Goal: Task Accomplishment & Management: Complete application form

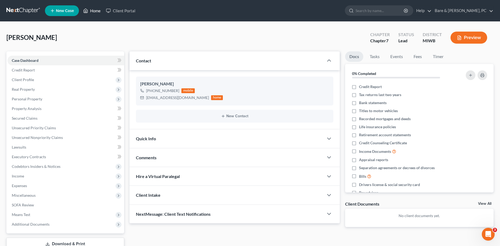
click at [93, 12] on link "Home" at bounding box center [92, 11] width 23 height 10
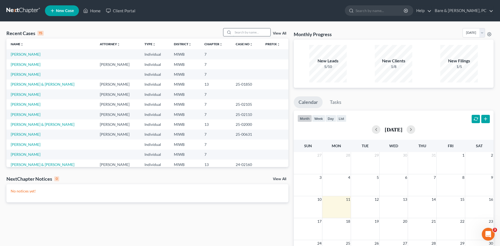
click at [238, 32] on input "search" at bounding box center [251, 32] width 37 height 8
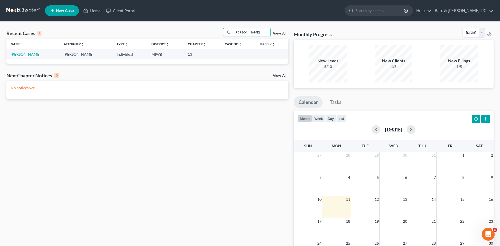
type input "[PERSON_NAME]"
click at [16, 55] on link "[PERSON_NAME]" at bounding box center [26, 54] width 30 height 5
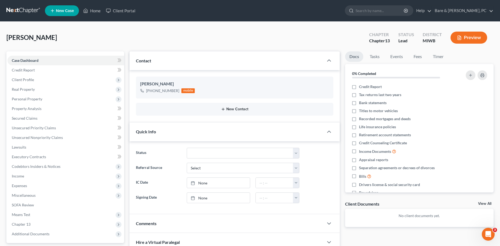
click at [234, 109] on button "New Contact" at bounding box center [234, 109] width 189 height 4
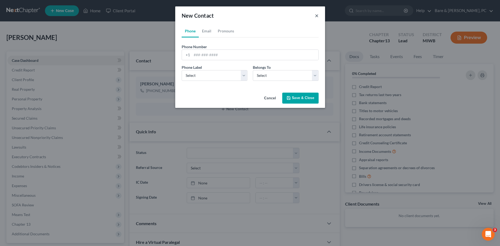
click at [316, 16] on button "×" at bounding box center [317, 15] width 4 height 6
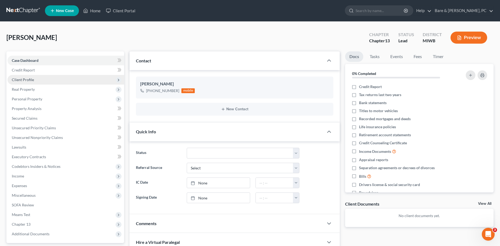
click at [26, 78] on span "Client Profile" at bounding box center [23, 79] width 22 height 5
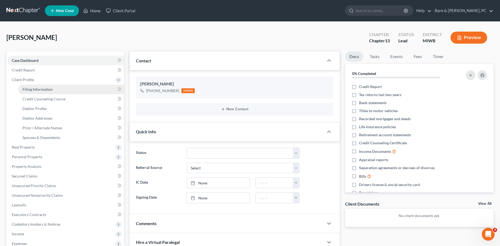
click at [46, 90] on span "Filing Information" at bounding box center [37, 89] width 30 height 5
select select "1"
select select "0"
select select "3"
select select "41"
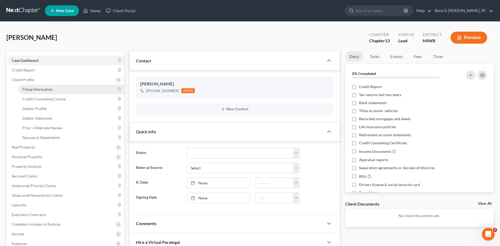
select select "0"
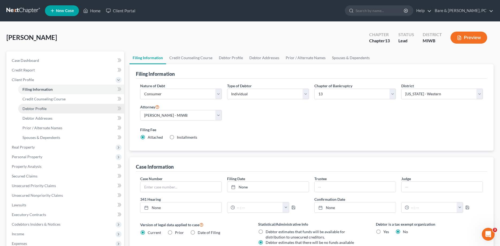
click at [40, 109] on span "Debtor Profile" at bounding box center [34, 108] width 24 height 5
select select "0"
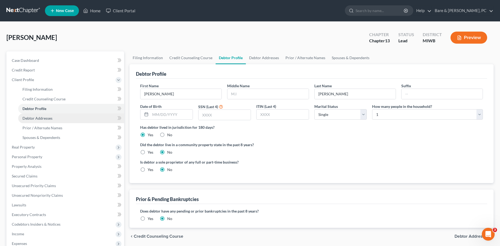
click at [39, 119] on span "Debtor Addresses" at bounding box center [37, 118] width 30 height 5
select select "0"
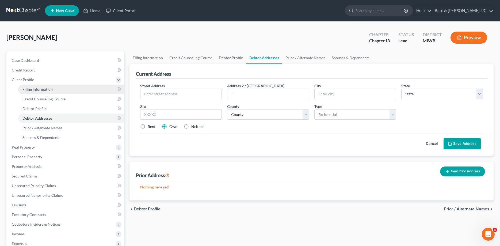
click at [40, 88] on span "Filing Information" at bounding box center [37, 89] width 30 height 5
select select "1"
select select "0"
select select "3"
select select "41"
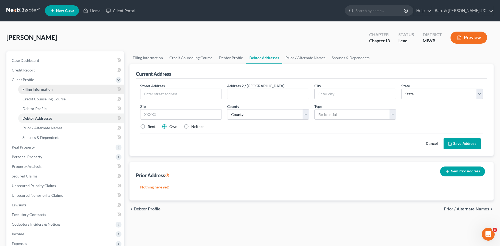
select select "0"
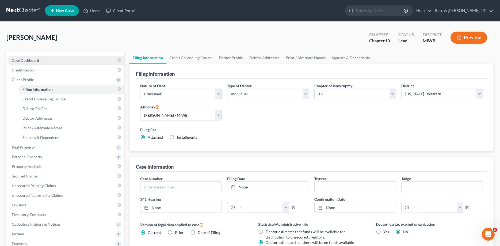
click at [29, 60] on span "Case Dashboard" at bounding box center [25, 60] width 27 height 5
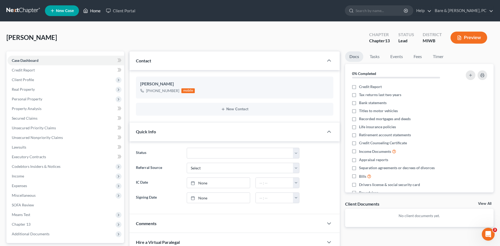
click at [95, 11] on link "Home" at bounding box center [92, 11] width 23 height 10
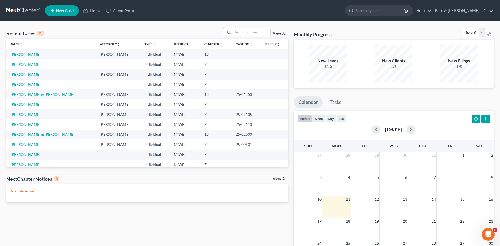
click at [22, 56] on link "[PERSON_NAME]" at bounding box center [26, 54] width 30 height 5
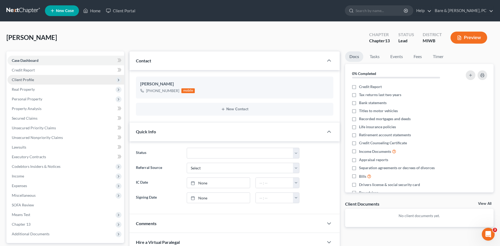
click at [27, 82] on span "Client Profile" at bounding box center [23, 79] width 22 height 5
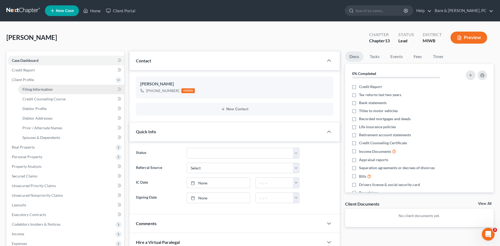
click at [41, 89] on span "Filing Information" at bounding box center [37, 89] width 30 height 5
select select "1"
select select "0"
select select "3"
select select "41"
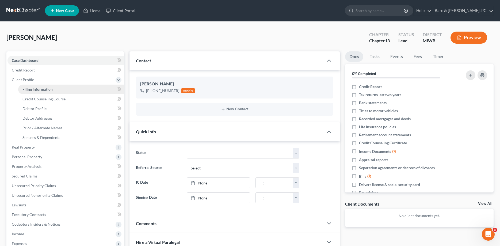
select select "0"
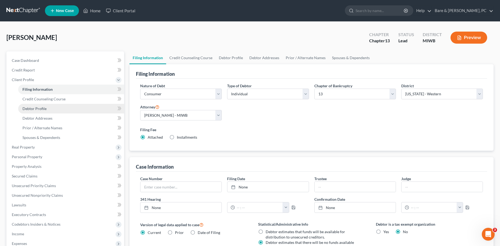
click at [40, 110] on span "Debtor Profile" at bounding box center [34, 108] width 24 height 5
select select "0"
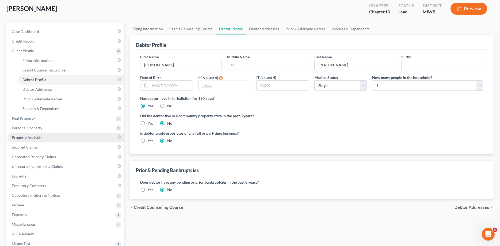
scroll to position [27, 0]
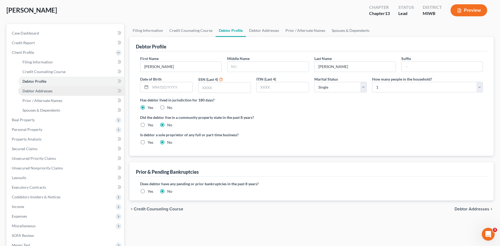
click at [29, 90] on span "Debtor Addresses" at bounding box center [37, 91] width 30 height 5
select select "0"
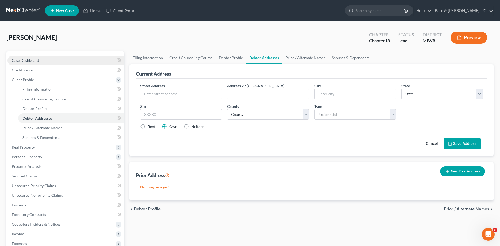
click at [32, 60] on span "Case Dashboard" at bounding box center [25, 60] width 27 height 5
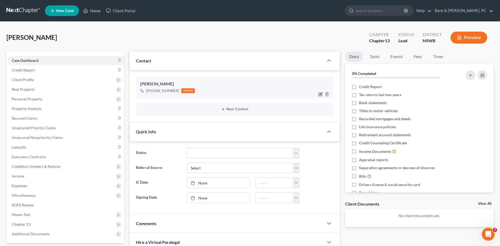
click at [321, 94] on icon "button" at bounding box center [321, 94] width 4 height 4
select select "0"
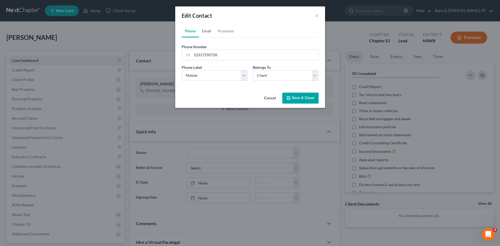
click at [207, 32] on link "Email" at bounding box center [207, 31] width 16 height 13
click at [192, 52] on input "email" at bounding box center [255, 55] width 127 height 10
type input "[EMAIL_ADDRESS][DOMAIN_NAME]"
select select "0"
click option "Home" at bounding box center [0, 0] width 0 height 0
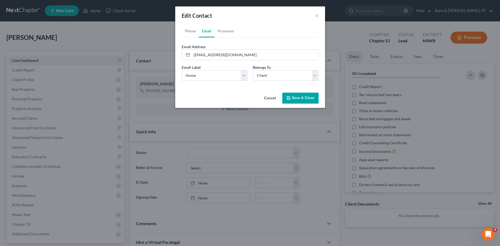
click at [292, 97] on button "Save & Close" at bounding box center [300, 98] width 36 height 11
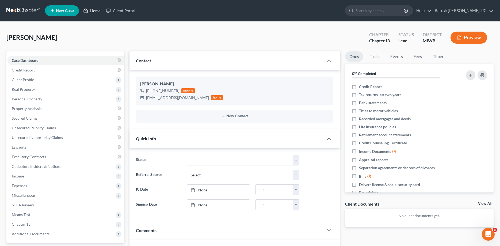
click at [98, 12] on link "Home" at bounding box center [92, 11] width 23 height 10
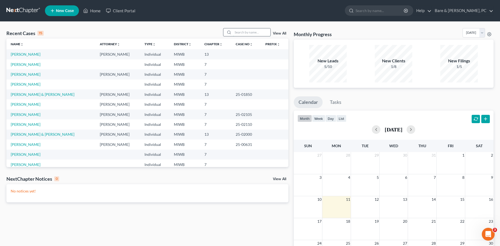
click at [242, 32] on input "search" at bounding box center [251, 32] width 37 height 8
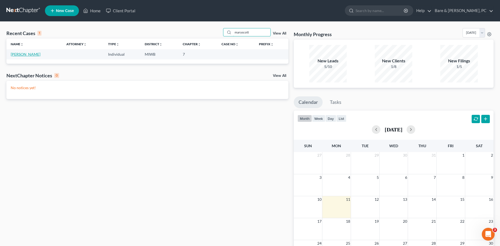
type input "maryscott"
click at [18, 53] on link "[PERSON_NAME]" at bounding box center [26, 54] width 30 height 5
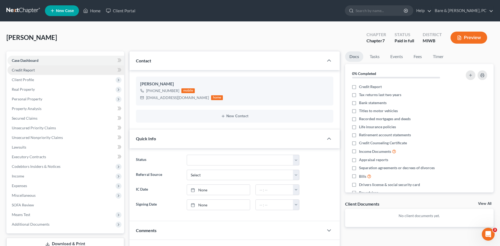
click at [34, 71] on span "Credit Report" at bounding box center [23, 70] width 23 height 5
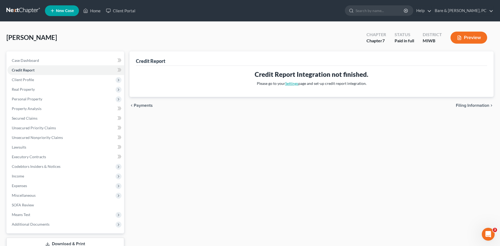
click at [291, 84] on link "Settings" at bounding box center [291, 83] width 13 height 5
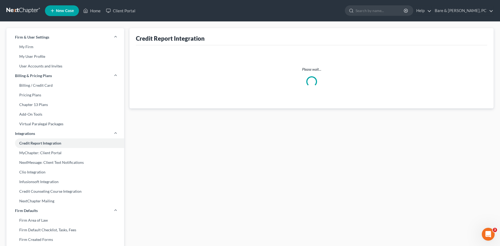
select select "23"
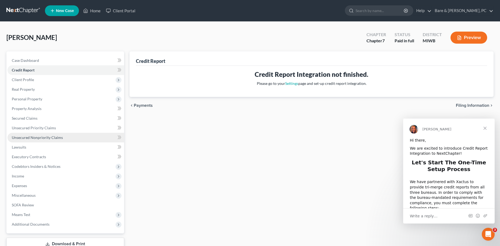
click at [49, 138] on span "Unsecured Nonpriority Claims" at bounding box center [37, 137] width 51 height 5
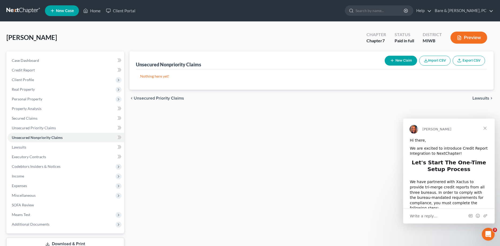
click at [485, 129] on span "Close" at bounding box center [485, 128] width 19 height 19
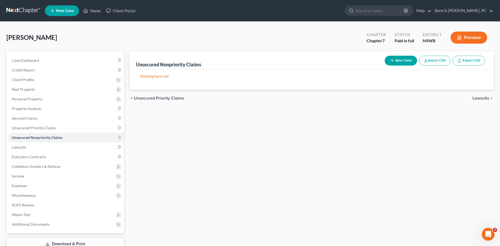
click at [402, 58] on button "New Claim" at bounding box center [401, 61] width 32 height 10
select select "0"
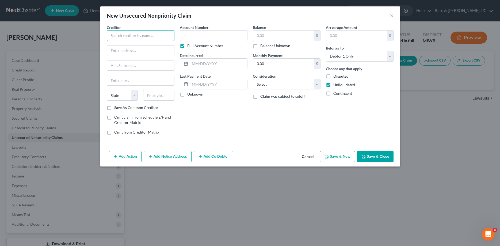
click at [152, 38] on input "text" at bounding box center [141, 35] width 68 height 11
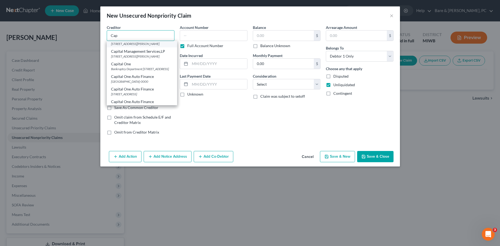
scroll to position [109, 0]
click at [125, 39] on div "Capital One" at bounding box center [142, 36] width 62 height 5
type input "Capital One"
type input "Bankruptcy Department"
type input "PO Box 31293"
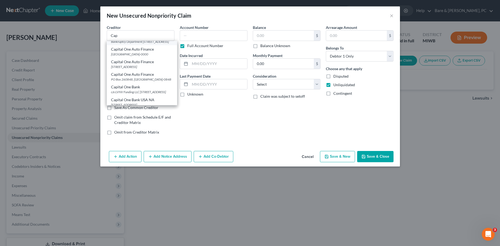
type input "[GEOGRAPHIC_DATA]"
select select "46"
type input "84131"
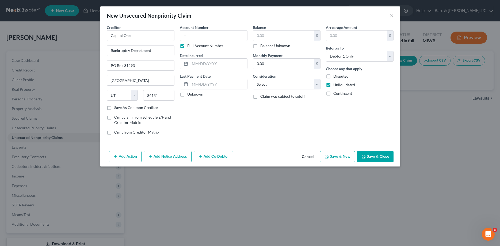
scroll to position [0, 0]
click at [192, 34] on input "text" at bounding box center [214, 35] width 68 height 11
type input "639305"
click at [214, 62] on input "text" at bounding box center [218, 64] width 57 height 10
type input "[DATE]"
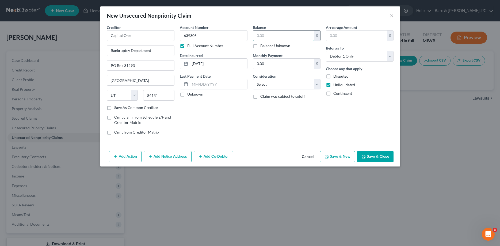
click at [267, 37] on input "text" at bounding box center [283, 36] width 61 height 10
type input "307."
click at [253, 79] on select "Select Cable / Satellite Services Collection Agency Credit Card Debt Debt Couns…" at bounding box center [287, 84] width 68 height 11
select select "2"
click option "Credit Card Debt" at bounding box center [0, 0] width 0 height 0
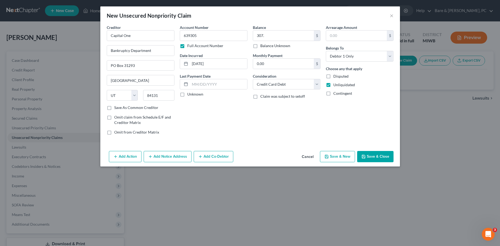
click at [341, 156] on button "Save & New" at bounding box center [337, 156] width 35 height 11
select select "0"
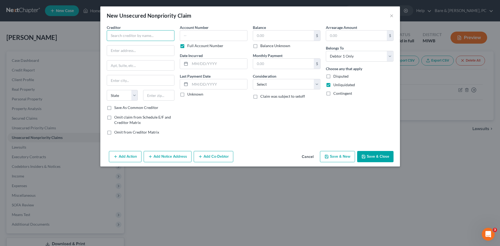
click at [125, 38] on input "text" at bounding box center [141, 35] width 68 height 11
click at [116, 46] on div "FNB Omaha" at bounding box center [139, 44] width 56 height 5
type input "FNB Omaha"
type input "P.O. Box 3412"
type input "[GEOGRAPHIC_DATA]"
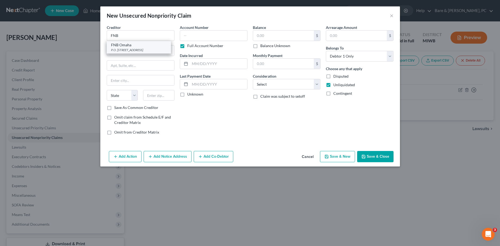
select select "30"
type input "68197-0000"
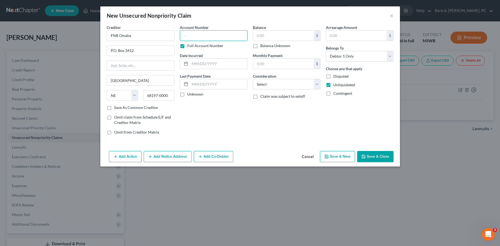
click at [186, 38] on input "text" at bounding box center [214, 35] width 68 height 11
type input "550150"
click at [207, 64] on input "text" at bounding box center [218, 64] width 57 height 10
type input "[DATE]"
click at [262, 32] on input "text" at bounding box center [283, 36] width 61 height 10
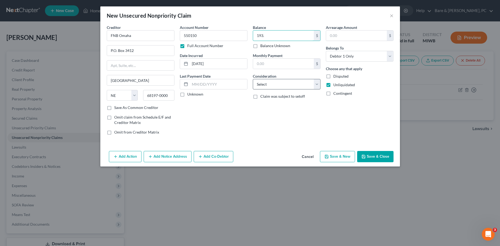
type input "193."
click at [253, 79] on select "Select Cable / Satellite Services Collection Agency Credit Card Debt Debt Couns…" at bounding box center [287, 84] width 68 height 11
select select "2"
click option "Credit Card Debt" at bounding box center [0, 0] width 0 height 0
click at [334, 158] on button "Save & New" at bounding box center [337, 156] width 35 height 11
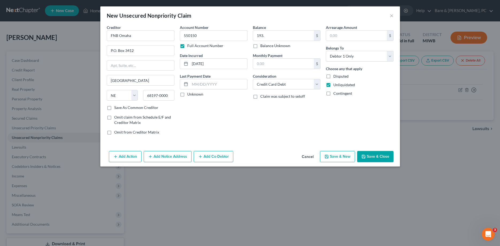
select select "0"
type input "193.00"
type input "0.00"
click at [128, 36] on input "text" at bounding box center [141, 35] width 68 height 11
type input "L"
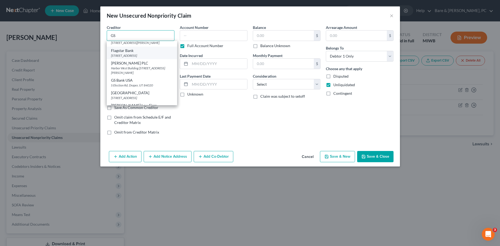
scroll to position [164, 0]
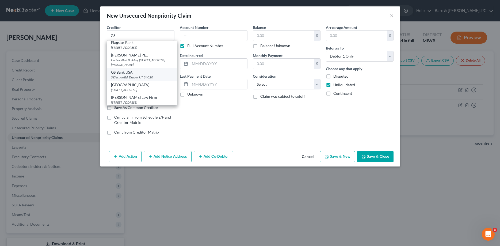
click at [128, 75] on div "GS Bank USA" at bounding box center [142, 72] width 62 height 5
type input "GS Bank USA"
type input "S Election Rd"
type input "[PERSON_NAME]"
select select "46"
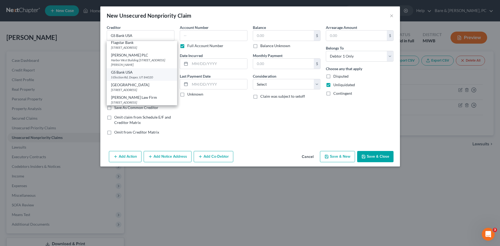
type input "84020"
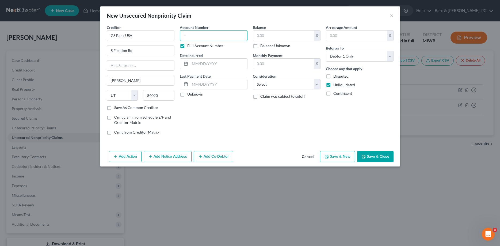
click at [186, 35] on input "text" at bounding box center [214, 35] width 68 height 11
type input "110001"
click at [207, 63] on input "text" at bounding box center [218, 64] width 57 height 10
type input "[DATE]"
click at [262, 37] on input "text" at bounding box center [283, 36] width 61 height 10
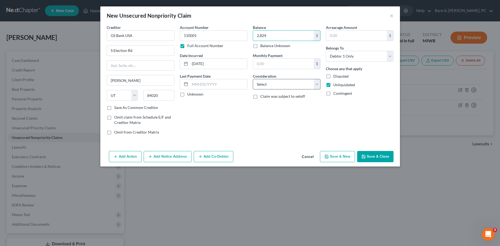
type input "2,824"
click at [253, 79] on select "Select Cable / Satellite Services Collection Agency Credit Card Debt Debt Couns…" at bounding box center [287, 84] width 68 height 11
select select "2"
click option "Credit Card Debt" at bounding box center [0, 0] width 0 height 0
click at [342, 159] on button "Save & New" at bounding box center [337, 156] width 35 height 11
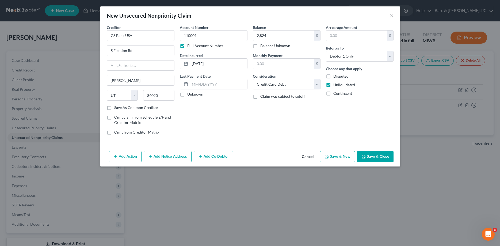
select select "0"
click at [120, 35] on input "text" at bounding box center [141, 35] width 68 height 11
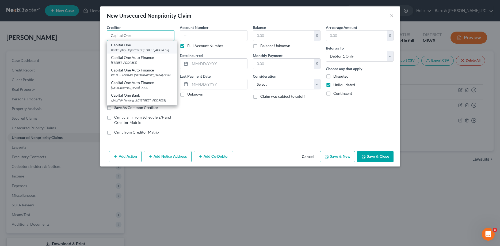
type input "Capital One"
click at [125, 50] on div "Bankruptcy Department [STREET_ADDRESS]" at bounding box center [142, 50] width 62 height 5
type input "Bankruptcy Department"
type input "PO Box 31293"
type input "[GEOGRAPHIC_DATA]"
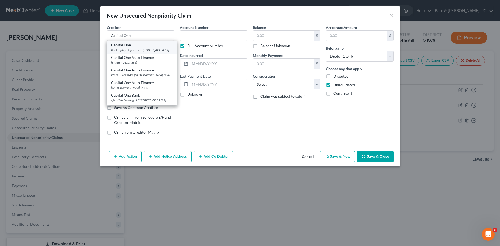
select select "46"
type input "84131"
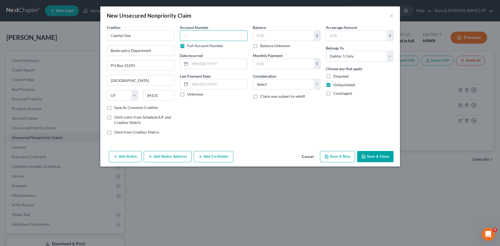
click at [187, 33] on input "text" at bounding box center [214, 35] width 68 height 11
type input "515676"
click at [208, 63] on input "text" at bounding box center [218, 64] width 57 height 10
type input "[DATE]"
click at [258, 37] on input "text" at bounding box center [283, 36] width 61 height 10
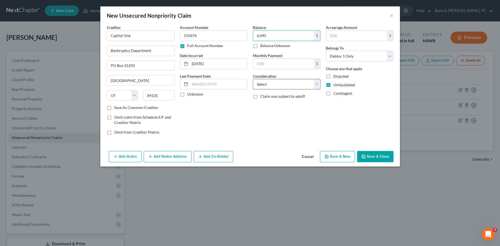
type input "6,045"
click at [253, 79] on select "Select Cable / Satellite Services Collection Agency Credit Card Debt Debt Couns…" at bounding box center [287, 84] width 68 height 11
select select "2"
click option "Credit Card Debt" at bounding box center [0, 0] width 0 height 0
click at [348, 155] on button "Save & New" at bounding box center [337, 156] width 35 height 11
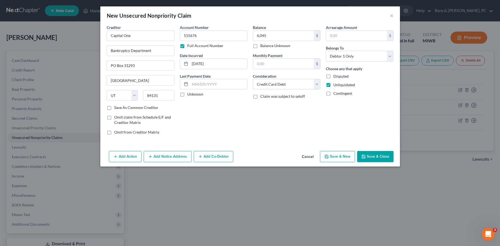
select select "0"
click at [391, 17] on button "×" at bounding box center [392, 15] width 4 height 6
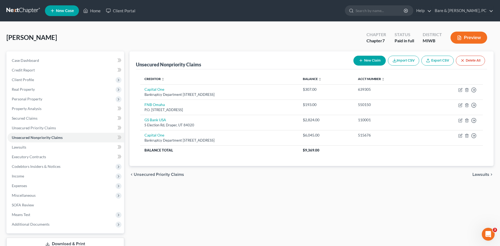
click at [368, 60] on button "New Claim" at bounding box center [370, 61] width 32 height 10
select select "0"
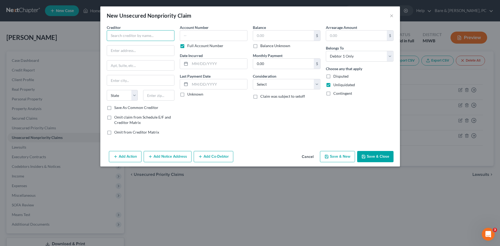
click at [131, 37] on input "text" at bounding box center [141, 35] width 68 height 11
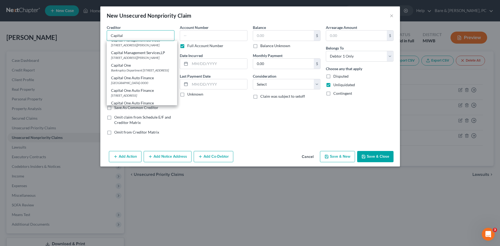
scroll to position [82, 0]
click at [131, 71] on div "Bankruptcy Department [STREET_ADDRESS]" at bounding box center [142, 69] width 62 height 5
type input "Capital One"
type input "Bankruptcy Department"
type input "PO Box 31293"
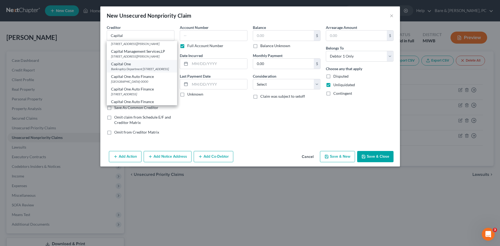
type input "[GEOGRAPHIC_DATA]"
select select "46"
type input "84131"
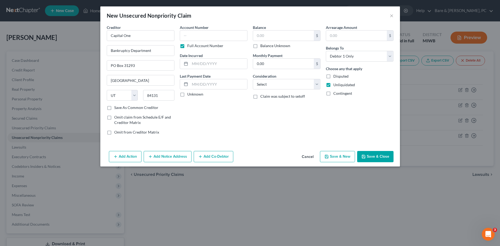
scroll to position [0, 0]
click at [189, 35] on input "text" at bounding box center [214, 35] width 68 height 11
type input "517805"
click at [205, 62] on input "text" at bounding box center [218, 64] width 57 height 10
type input "[DATE]"
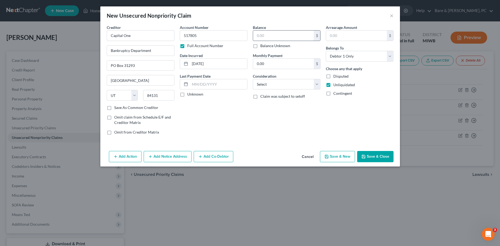
click at [266, 36] on input "text" at bounding box center [283, 36] width 61 height 10
type input "2,432"
click at [253, 79] on select "Select Cable / Satellite Services Collection Agency Credit Card Debt Debt Couns…" at bounding box center [287, 84] width 68 height 11
select select "2"
click option "Credit Card Debt" at bounding box center [0, 0] width 0 height 0
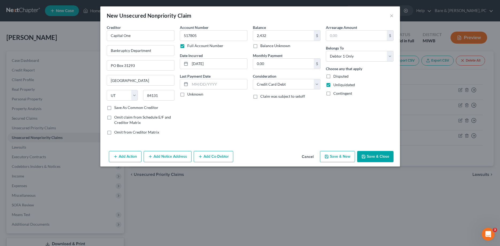
click at [344, 157] on button "Save & New" at bounding box center [337, 156] width 35 height 11
select select "0"
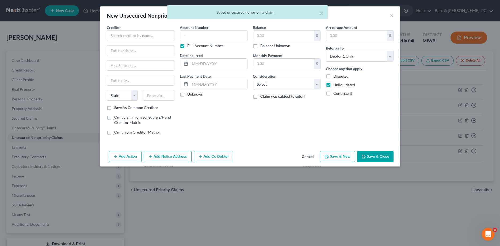
type input "2,432.00"
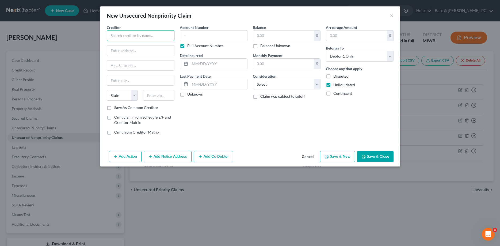
click at [112, 35] on input "text" at bounding box center [141, 35] width 68 height 11
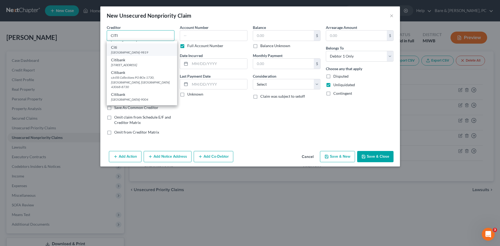
scroll to position [55, 0]
click at [120, 82] on div "Citibank" at bounding box center [142, 79] width 62 height 5
type input "Citibank"
type input "PO Box 6282"
type input "[GEOGRAPHIC_DATA]"
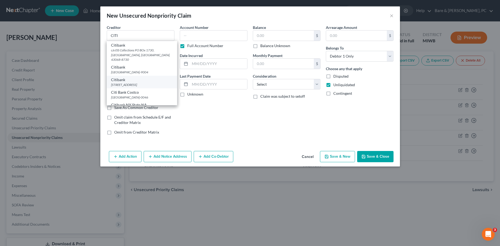
select select "43"
type input "57117-6282"
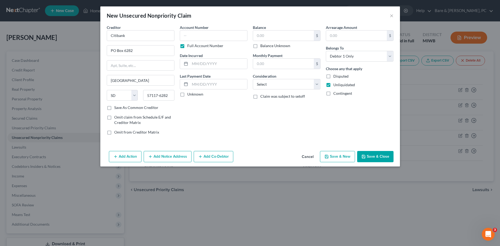
scroll to position [0, 0]
click at [183, 36] on input "text" at bounding box center [214, 35] width 68 height 11
type input "410039"
click at [198, 62] on input "text" at bounding box center [218, 64] width 57 height 10
type input "[DATE]"
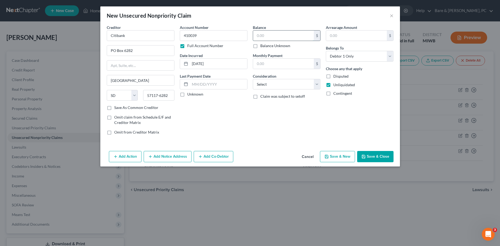
click at [261, 35] on input "text" at bounding box center [283, 36] width 61 height 10
type input "4,948"
click at [253, 79] on select "Select Cable / Satellite Services Collection Agency Credit Card Debt Debt Couns…" at bounding box center [287, 84] width 68 height 11
select select "2"
click option "Credit Card Debt" at bounding box center [0, 0] width 0 height 0
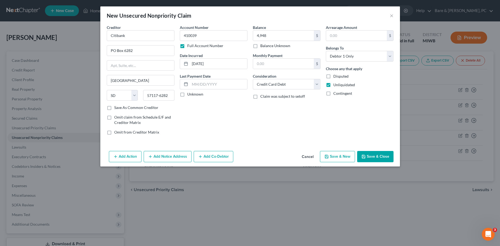
click at [342, 157] on button "Save & New" at bounding box center [337, 156] width 35 height 11
select select "0"
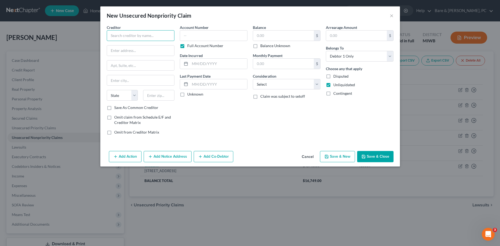
click at [117, 37] on input "text" at bounding box center [141, 35] width 68 height 11
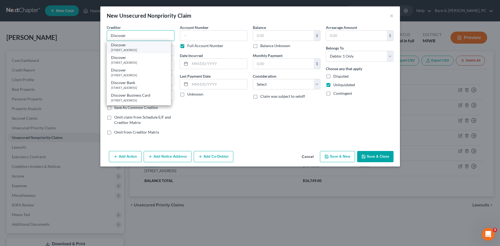
type input "Discover"
click at [121, 52] on div "[STREET_ADDRESS]" at bounding box center [139, 50] width 56 height 5
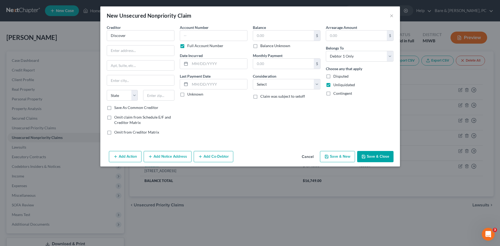
type input "PO Box 30939"
type input "[GEOGRAPHIC_DATA]"
select select "46"
type input "84130-0000"
click at [184, 37] on input "text" at bounding box center [214, 35] width 68 height 11
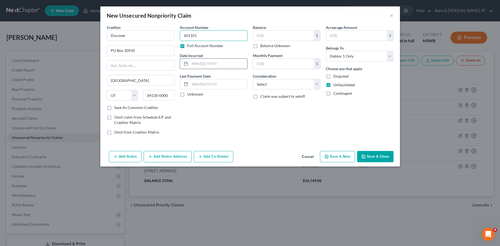
type input "601101"
click at [206, 64] on input "text" at bounding box center [218, 64] width 57 height 10
type input "[DATE]"
click at [263, 37] on input "text" at bounding box center [283, 36] width 61 height 10
type input "3,119"
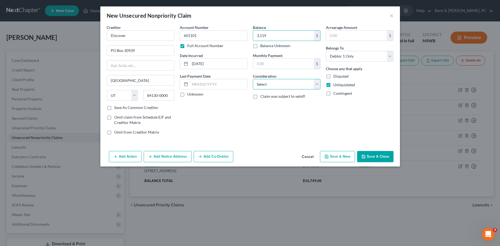
click at [253, 79] on select "Select Cable / Satellite Services Collection Agency Credit Card Debt Debt Couns…" at bounding box center [287, 84] width 68 height 11
select select "2"
click option "Credit Card Debt" at bounding box center [0, 0] width 0 height 0
click at [340, 156] on button "Save & New" at bounding box center [337, 156] width 35 height 11
select select "0"
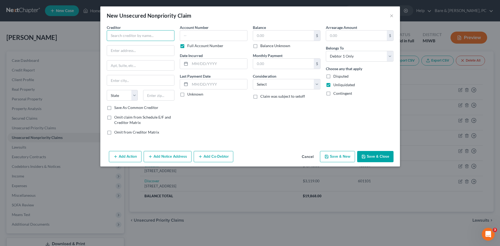
click at [121, 34] on input "text" at bounding box center [141, 35] width 68 height 11
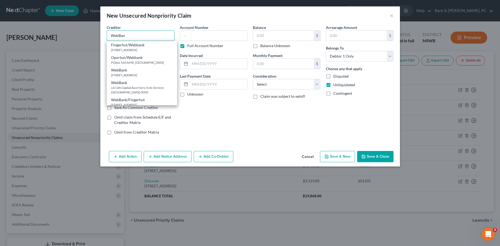
click at [128, 36] on input "WebBan" at bounding box center [141, 35] width 68 height 11
click at [118, 52] on div "[STREET_ADDRESS]" at bounding box center [142, 50] width 62 height 5
type input "Fingerhut/Webbank"
type input "[STREET_ADDRESS]"
type input "Saint Cloud"
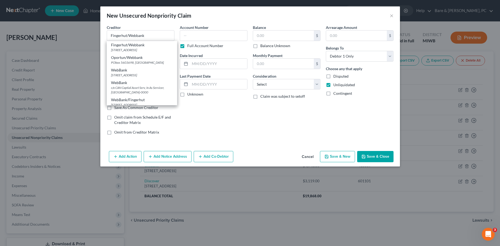
select select "24"
type input "56303-0000"
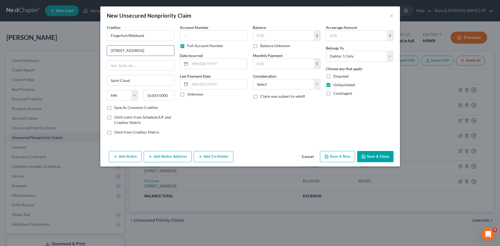
click at [152, 50] on input "[STREET_ADDRESS]" at bounding box center [140, 51] width 67 height 10
type input "6"
type input "[STREET_ADDRESS]"
click at [128, 80] on input "Saint Cloud" at bounding box center [140, 80] width 67 height 10
type input "S"
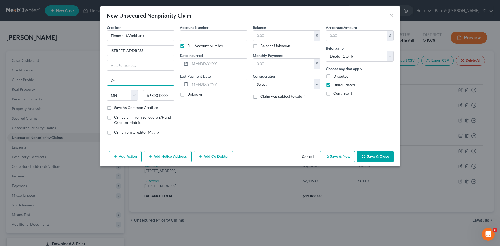
type input "O"
click at [159, 52] on input "[STREET_ADDRESS]" at bounding box center [140, 51] width 67 height 10
type input "13300 Pioneer Trail"
type input "Eden Prairie"
click at [171, 95] on input "56303-0000" at bounding box center [158, 95] width 31 height 11
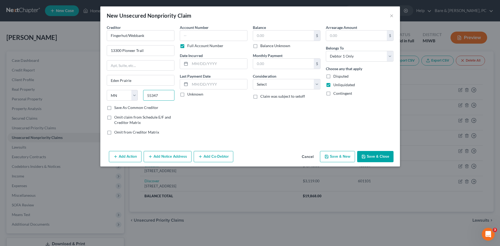
type input "55347"
click at [114, 108] on label "Save As Common Creditor" at bounding box center [136, 107] width 44 height 5
click at [116, 108] on input "Save As Common Creditor" at bounding box center [117, 106] width 3 height 3
checkbox input "true"
click at [184, 37] on input "text" at bounding box center [214, 35] width 68 height 11
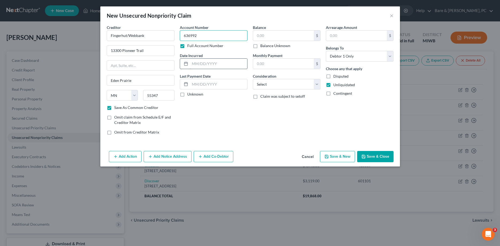
type input "636992"
click at [210, 64] on input "text" at bounding box center [218, 64] width 57 height 10
type input "[DATE]"
click at [266, 35] on input "text" at bounding box center [283, 36] width 61 height 10
drag, startPoint x: 152, startPoint y: 33, endPoint x: 109, endPoint y: 37, distance: 43.0
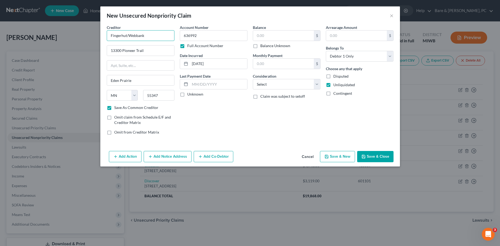
click at [109, 37] on input "Fingerhut/Webbank" at bounding box center [141, 35] width 68 height 11
drag, startPoint x: 148, startPoint y: 51, endPoint x: 149, endPoint y: 64, distance: 13.4
click at [107, 50] on input "13300 Pioneer Trail" at bounding box center [140, 51] width 67 height 10
drag, startPoint x: 134, startPoint y: 83, endPoint x: 111, endPoint y: 83, distance: 23.6
click at [108, 83] on input "Eden Prairie" at bounding box center [140, 80] width 67 height 10
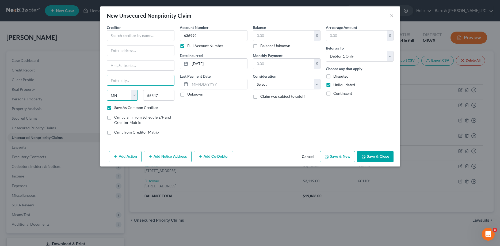
click at [107, 90] on select "State [US_STATE] AK AR AZ CA CO CT DE DC [GEOGRAPHIC_DATA] [GEOGRAPHIC_DATA] GU…" at bounding box center [122, 95] width 31 height 11
click at [118, 96] on select "State [US_STATE] AK AR AZ CA CO CT DE DC [GEOGRAPHIC_DATA] [GEOGRAPHIC_DATA] GU…" at bounding box center [122, 95] width 31 height 11
click at [107, 90] on select "State [US_STATE] AK AR AZ CA CO CT DE DC [GEOGRAPHIC_DATA] [GEOGRAPHIC_DATA] GU…" at bounding box center [122, 95] width 31 height 11
select select "0"
click option "AL" at bounding box center [0, 0] width 0 height 0
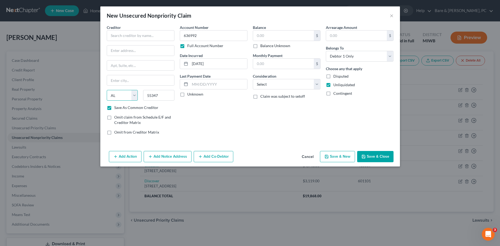
click at [107, 90] on select "State [US_STATE] AK AR AZ CA CO CT DE DC [GEOGRAPHIC_DATA] [GEOGRAPHIC_DATA] GU…" at bounding box center [122, 95] width 31 height 11
select select
click option "State" at bounding box center [0, 0] width 0 height 0
click at [107, 90] on select "State [US_STATE] AK AR AZ CA CO CT DE DC [GEOGRAPHIC_DATA] [GEOGRAPHIC_DATA] GU…" at bounding box center [122, 95] width 31 height 11
click at [117, 94] on select "State [US_STATE] AK AR AZ CA CO CT DE DC [GEOGRAPHIC_DATA] [GEOGRAPHIC_DATA] GU…" at bounding box center [122, 95] width 31 height 11
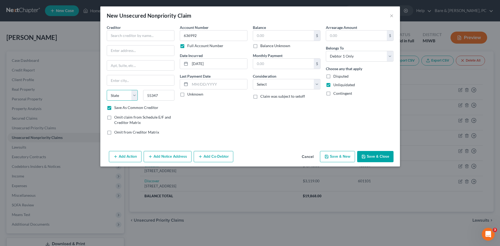
click at [107, 90] on select "State [US_STATE] AK AR AZ CA CO CT DE DC [GEOGRAPHIC_DATA] [GEOGRAPHIC_DATA] GU…" at bounding box center [122, 95] width 31 height 11
click at [167, 94] on input "55347" at bounding box center [158, 95] width 31 height 11
type input "5"
click at [107, 90] on select "State [US_STATE] AK AR AZ CA CO CT DE DC [GEOGRAPHIC_DATA] [GEOGRAPHIC_DATA] GU…" at bounding box center [122, 95] width 31 height 11
click at [121, 96] on select "State [US_STATE] AK AR AZ CA CO CT DE DC [GEOGRAPHIC_DATA] [GEOGRAPHIC_DATA] GU…" at bounding box center [122, 95] width 31 height 11
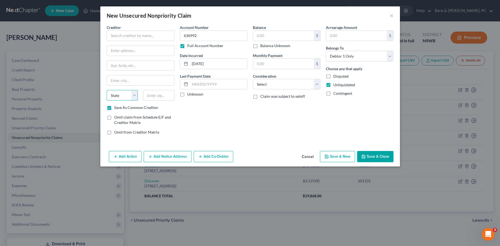
click at [107, 90] on select "State [US_STATE] AK AR AZ CA CO CT DE DC [GEOGRAPHIC_DATA] [GEOGRAPHIC_DATA] GU…" at bounding box center [122, 95] width 31 height 11
select select "0"
click option "AL" at bounding box center [0, 0] width 0 height 0
click at [107, 90] on select "State [US_STATE] AK AR AZ CA CO CT DE DC [GEOGRAPHIC_DATA] [GEOGRAPHIC_DATA] GU…" at bounding box center [122, 95] width 31 height 11
select select
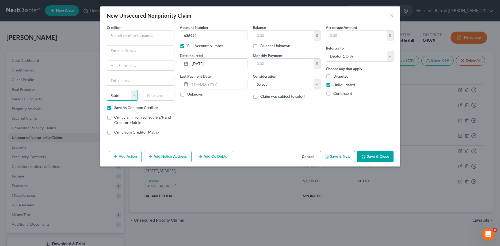
click option "State" at bounding box center [0, 0] width 0 height 0
click at [114, 108] on label "Save As Common Creditor" at bounding box center [136, 107] width 44 height 5
click at [116, 108] on input "Save As Common Creditor" at bounding box center [117, 106] width 3 height 3
checkbox input "false"
drag, startPoint x: 203, startPoint y: 34, endPoint x: 183, endPoint y: 36, distance: 19.3
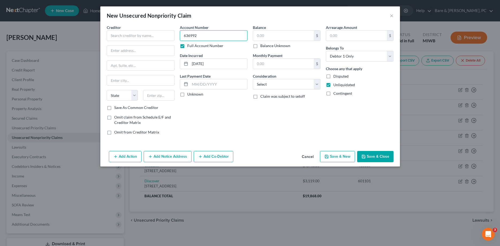
click at [183, 36] on input "636992" at bounding box center [214, 35] width 68 height 11
drag, startPoint x: 214, startPoint y: 62, endPoint x: 191, endPoint y: 66, distance: 23.7
click at [191, 66] on input "[DATE]" at bounding box center [218, 64] width 57 height 10
click at [311, 157] on button "Cancel" at bounding box center [308, 157] width 20 height 11
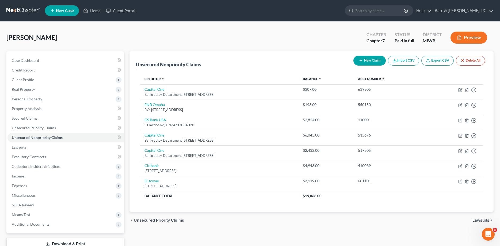
click at [375, 60] on button "New Claim" at bounding box center [370, 61] width 32 height 10
select select "0"
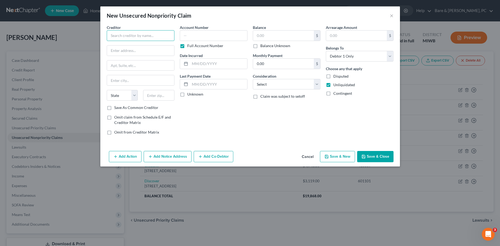
click at [136, 38] on input "text" at bounding box center [141, 35] width 68 height 11
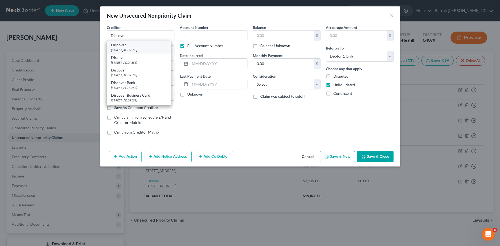
click at [123, 50] on div "[STREET_ADDRESS]" at bounding box center [139, 50] width 56 height 5
type input "Discover"
type input "PO Box 30939"
type input "[GEOGRAPHIC_DATA]"
select select "46"
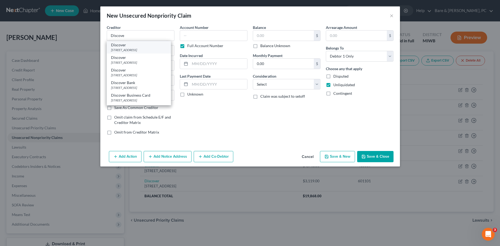
type input "84130-0000"
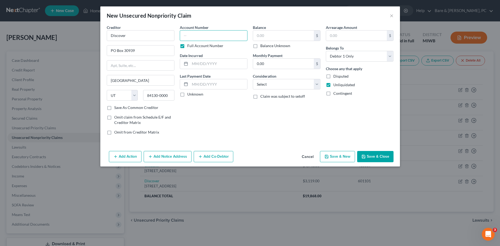
click at [193, 35] on input "text" at bounding box center [214, 35] width 68 height 11
type input "601100"
click at [207, 64] on input "text" at bounding box center [218, 64] width 57 height 10
type input "[DATE]"
click at [269, 36] on input "text" at bounding box center [283, 36] width 61 height 10
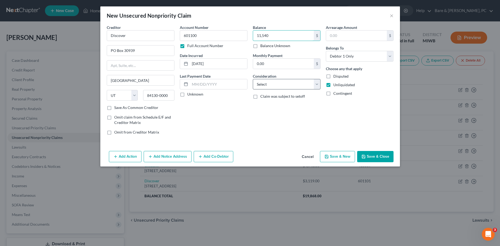
type input "11,540"
click at [253, 79] on select "Select Cable / Satellite Services Collection Agency Credit Card Debt Debt Couns…" at bounding box center [287, 84] width 68 height 11
select select "2"
click option "Credit Card Debt" at bounding box center [0, 0] width 0 height 0
click at [345, 160] on button "Save & New" at bounding box center [337, 156] width 35 height 11
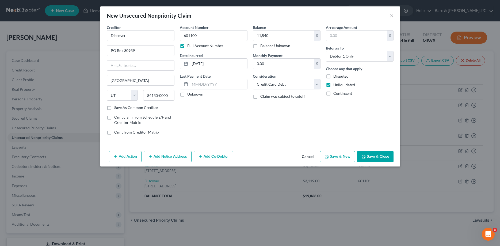
select select "0"
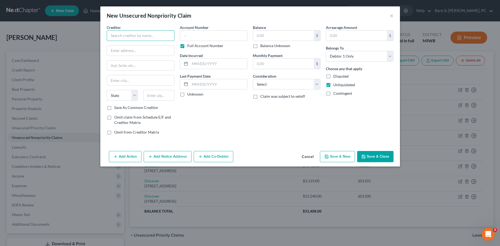
click at [124, 35] on input "text" at bounding box center [141, 35] width 68 height 11
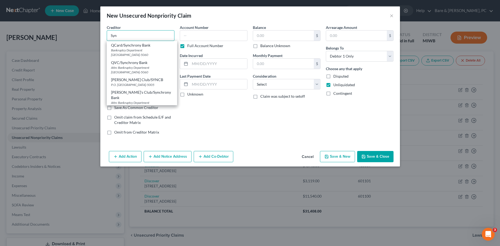
scroll to position [437, 0]
click at [139, 105] on div "SYNCB/Care Credit" at bounding box center [142, 107] width 62 height 5
type input "SYNCB/Care Credit"
type input "PO Box 71757"
type input "[GEOGRAPHIC_DATA]"
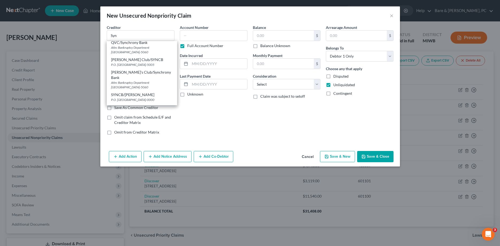
select select "39"
type input "19176-1757"
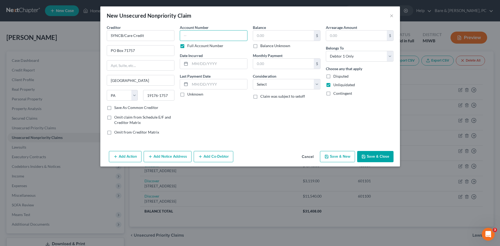
click at [184, 33] on input "text" at bounding box center [214, 35] width 68 height 11
type input "601918"
click at [200, 63] on input "text" at bounding box center [218, 64] width 57 height 10
type input "[DATE]"
click at [261, 35] on input "text" at bounding box center [283, 36] width 61 height 10
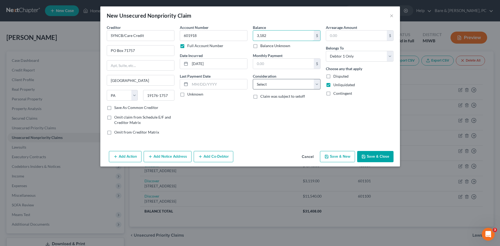
type input "3,182"
click at [253, 79] on select "Select Cable / Satellite Services Collection Agency Credit Card Debt Debt Couns…" at bounding box center [287, 84] width 68 height 11
select select "2"
click option "Credit Card Debt" at bounding box center [0, 0] width 0 height 0
click at [341, 156] on button "Save & New" at bounding box center [337, 156] width 35 height 11
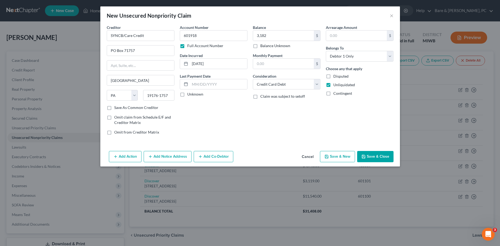
select select "0"
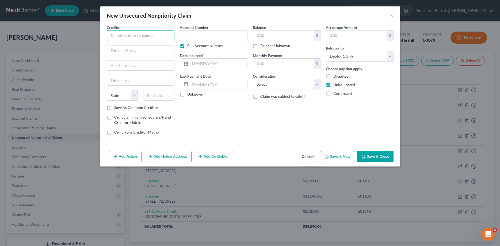
drag, startPoint x: 124, startPoint y: 34, endPoint x: 122, endPoint y: 38, distance: 4.7
click at [124, 36] on input "text" at bounding box center [141, 35] width 68 height 11
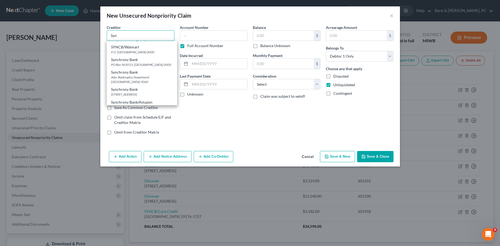
scroll to position [546, 0]
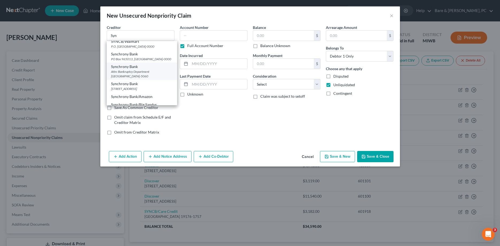
click at [126, 69] on div "Attn: Bankruptcy Department [GEOGRAPHIC_DATA]-5060" at bounding box center [142, 73] width 62 height 9
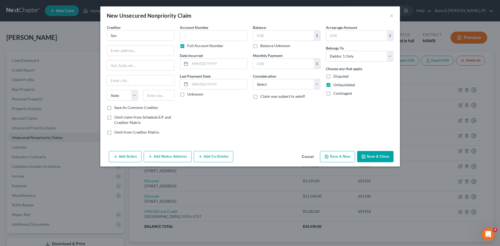
type input "Synchrony Bank"
type input "Attn: Bankruptcy Department"
type input "PO Box 965060"
type input "Orlando"
select select "9"
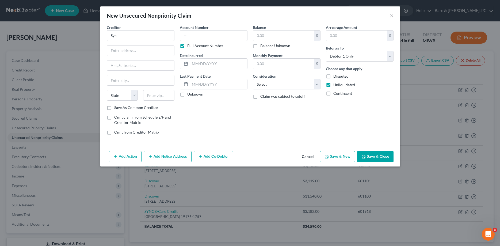
type input "32896-5060"
click at [185, 40] on input "text" at bounding box center [214, 35] width 68 height 11
type input "604419"
click at [209, 61] on input "text" at bounding box center [218, 64] width 57 height 10
type input "[DATE]"
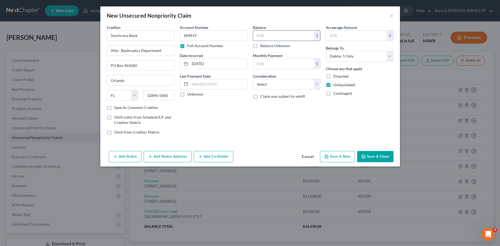
click at [266, 38] on input "text" at bounding box center [283, 36] width 61 height 10
type input "1,582"
click at [253, 79] on select "Select Cable / Satellite Services Collection Agency Credit Card Debt Debt Couns…" at bounding box center [287, 84] width 68 height 11
select select "2"
click option "Credit Card Debt" at bounding box center [0, 0] width 0 height 0
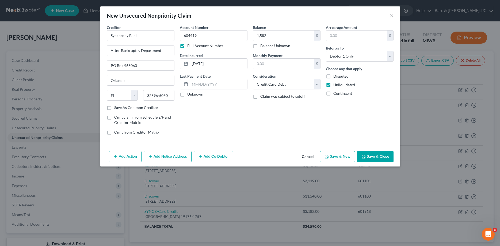
click at [338, 158] on button "Save & New" at bounding box center [337, 156] width 35 height 11
select select "0"
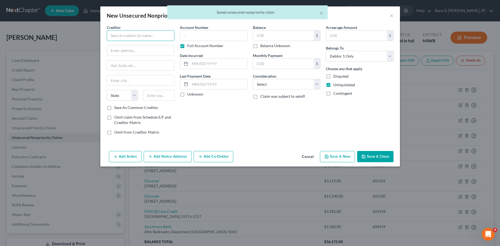
click at [135, 36] on input "text" at bounding box center [141, 35] width 68 height 11
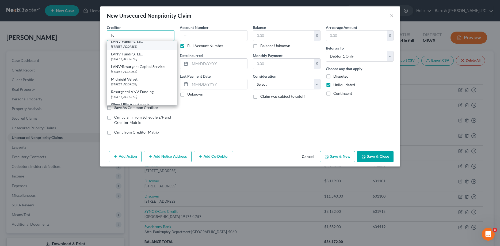
scroll to position [109, 0]
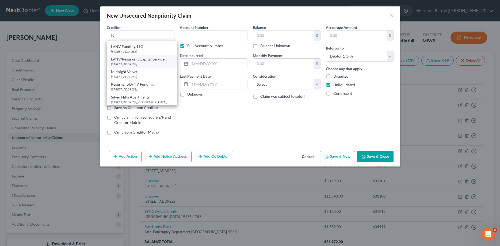
click at [134, 62] on div "LVNV/Resurgent Capital Service" at bounding box center [142, 58] width 62 height 5
type input "LVNV/Resurgent Capital Service"
type input "PO Box 1269"
type input "[GEOGRAPHIC_DATA]"
select select "42"
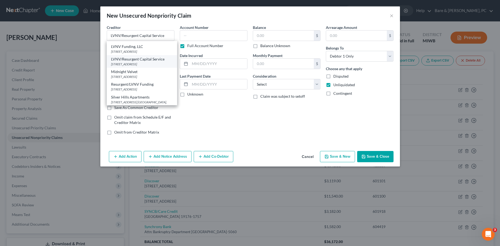
type input "29603-0000"
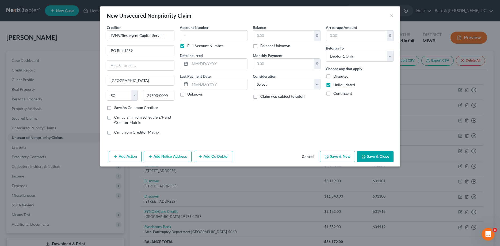
scroll to position [0, 0]
click at [164, 35] on input "LVNV/Resurgent Capital Service" at bounding box center [141, 35] width 68 height 11
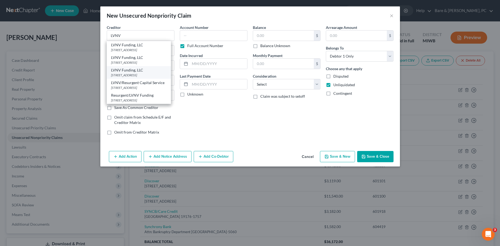
click at [131, 74] on div "[STREET_ADDRESS]" at bounding box center [139, 75] width 56 height 5
type input "LVNV Funding, LLC"
type input "PO box 1269"
type input "29602-0000"
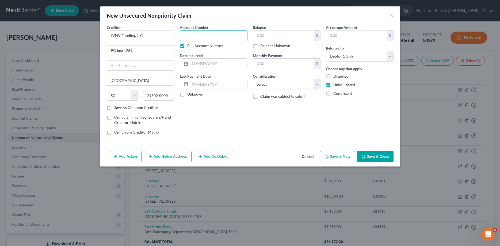
click at [188, 34] on input "text" at bounding box center [214, 35] width 68 height 11
click at [205, 62] on input "text" at bounding box center [218, 64] width 57 height 10
type input "[DATE]"
click at [269, 35] on input "text" at bounding box center [283, 36] width 61 height 10
type input "1,171"
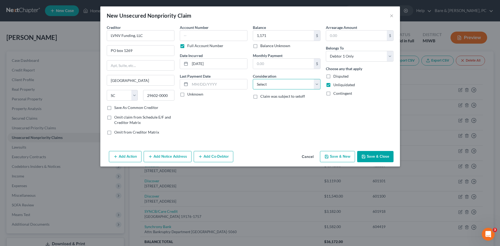
click at [253, 79] on select "Select Cable / Satellite Services Collection Agency Credit Card Debt Debt Couns…" at bounding box center [287, 84] width 68 height 11
select select "2"
click option "Credit Card Debt" at bounding box center [0, 0] width 0 height 0
click at [341, 157] on button "Save & New" at bounding box center [337, 156] width 35 height 11
select select "0"
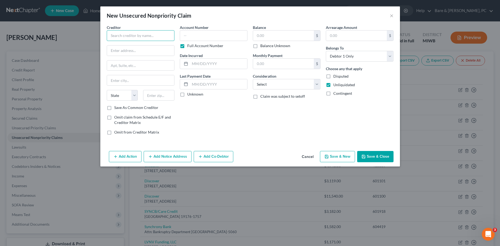
click at [125, 36] on input "text" at bounding box center [141, 35] width 68 height 11
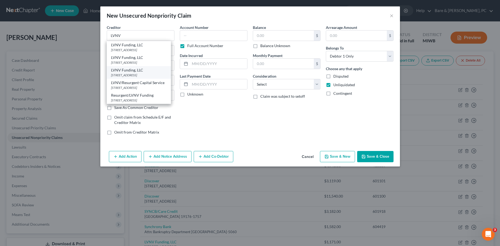
click at [130, 71] on div "LVNV Funding, LLC" at bounding box center [139, 69] width 56 height 5
type input "LVNV Funding, LLC"
type input "PO box 1269"
type input "[GEOGRAPHIC_DATA]"
select select "42"
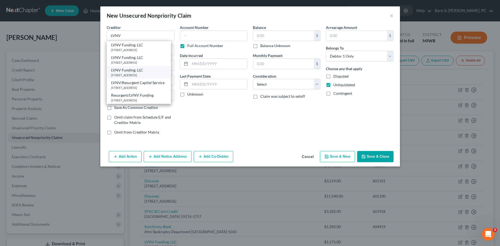
type input "29602-0000"
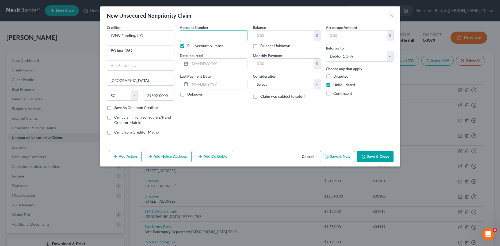
click at [189, 38] on input "text" at bounding box center [214, 35] width 68 height 11
type input "444796"
click at [192, 61] on input "text" at bounding box center [218, 64] width 57 height 10
type input "[DATE]"
click at [272, 34] on input "text" at bounding box center [283, 36] width 61 height 10
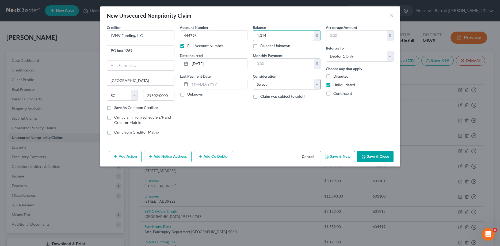
type input "1,314"
click at [253, 79] on select "Select Cable / Satellite Services Collection Agency Credit Card Debt Debt Couns…" at bounding box center [287, 84] width 68 height 11
select select "2"
click option "Credit Card Debt" at bounding box center [0, 0] width 0 height 0
click at [339, 157] on button "Save & New" at bounding box center [337, 156] width 35 height 11
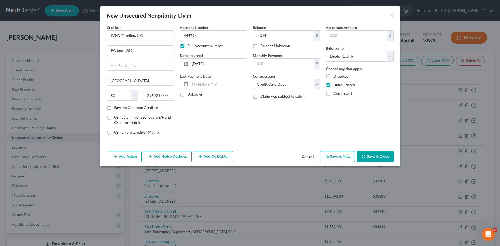
select select "0"
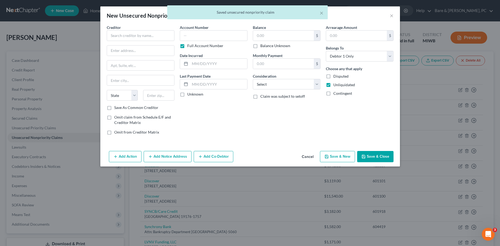
click at [391, 18] on div "× Saved unsecured nonpriority claim" at bounding box center [247, 13] width 500 height 17
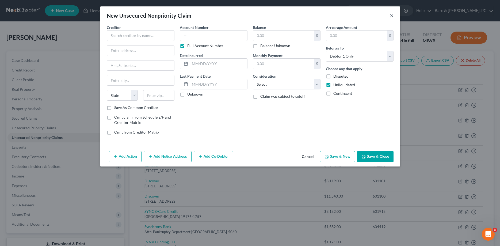
click at [392, 18] on button "×" at bounding box center [392, 15] width 4 height 6
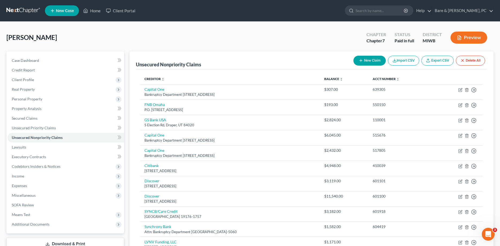
click at [367, 58] on button "New Claim" at bounding box center [370, 61] width 32 height 10
select select "0"
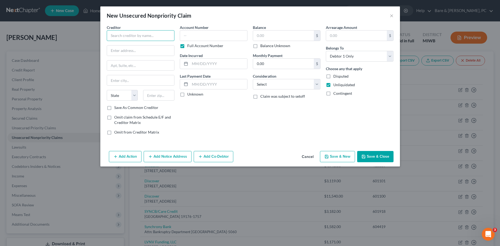
click at [118, 38] on input "text" at bounding box center [141, 35] width 68 height 11
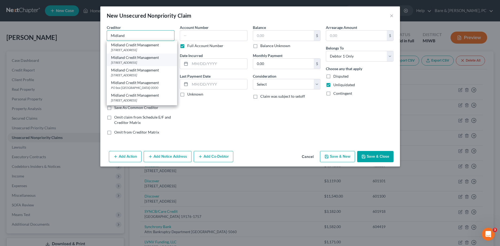
scroll to position [27, 0]
click at [129, 75] on div "[STREET_ADDRESS]" at bounding box center [142, 73] width 62 height 5
type input "Midland Credit Management"
type input "[STREET_ADDRESS]"
type input "Suite 300"
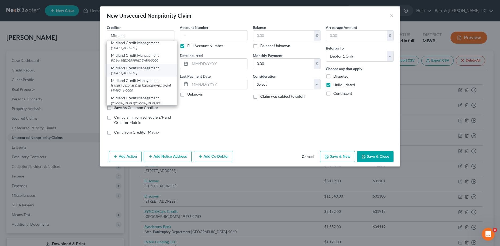
type input "[PERSON_NAME]"
select select "23"
type input "48083-0000"
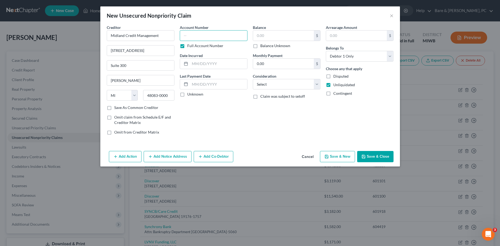
click at [187, 35] on input "text" at bounding box center [214, 35] width 68 height 11
type input "329447"
click at [205, 64] on input "text" at bounding box center [218, 64] width 57 height 10
type input "[DATE]"
click at [262, 34] on input "text" at bounding box center [283, 36] width 61 height 10
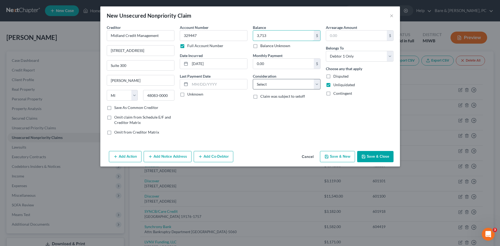
type input "3,713"
click at [253, 79] on select "Select Cable / Satellite Services Collection Agency Credit Card Debt Debt Couns…" at bounding box center [287, 84] width 68 height 11
select select "2"
click option "Credit Card Debt" at bounding box center [0, 0] width 0 height 0
click at [338, 157] on button "Save & New" at bounding box center [337, 156] width 35 height 11
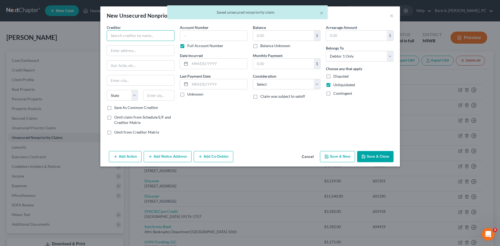
click at [120, 33] on input "text" at bounding box center [141, 35] width 68 height 11
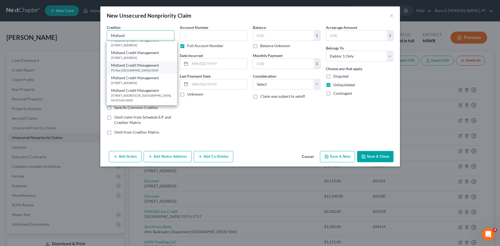
scroll to position [27, 0]
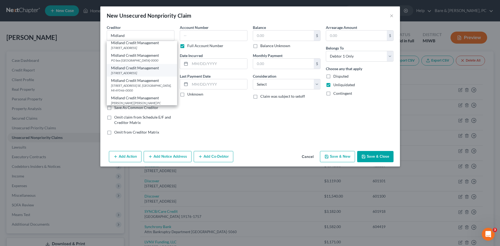
click at [134, 75] on div "[STREET_ADDRESS]" at bounding box center [142, 73] width 62 height 5
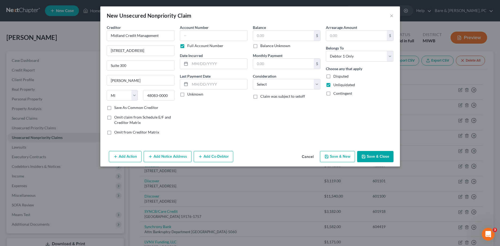
scroll to position [0, 0]
click at [184, 33] on input "text" at bounding box center [214, 35] width 68 height 11
click at [211, 67] on input "text" at bounding box center [218, 64] width 57 height 10
click at [267, 35] on input "text" at bounding box center [283, 36] width 61 height 10
click at [253, 79] on select "Select Cable / Satellite Services Collection Agency Credit Card Debt Debt Couns…" at bounding box center [287, 84] width 68 height 11
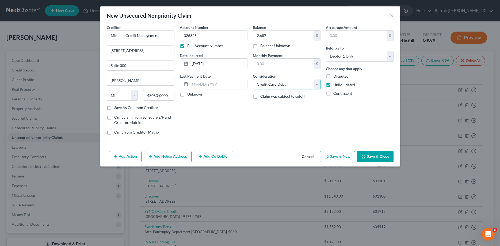
click option "Credit Card Debt" at bounding box center [0, 0] width 0 height 0
click at [341, 155] on button "Save & New" at bounding box center [337, 156] width 35 height 11
click at [123, 34] on input "text" at bounding box center [141, 35] width 68 height 11
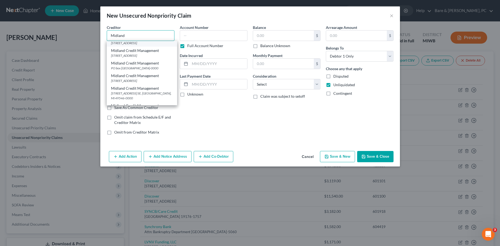
scroll to position [27, 0]
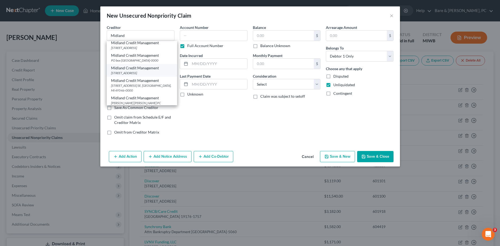
click at [128, 71] on div "Midland Credit Management" at bounding box center [142, 67] width 62 height 5
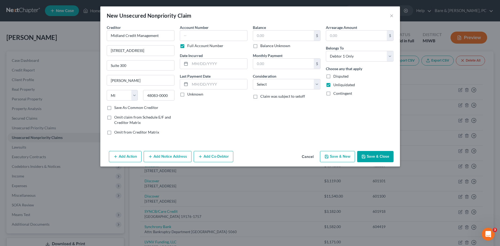
scroll to position [0, 0]
click at [184, 32] on input "text" at bounding box center [214, 35] width 68 height 11
click at [200, 61] on input "text" at bounding box center [218, 64] width 57 height 10
click at [283, 38] on input "text" at bounding box center [283, 36] width 61 height 10
click at [253, 79] on select "Select Cable / Satellite Services Collection Agency Credit Card Debt Debt Couns…" at bounding box center [287, 84] width 68 height 11
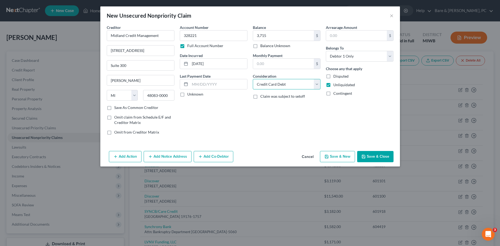
click option "Credit Card Debt" at bounding box center [0, 0] width 0 height 0
click at [334, 158] on button "Save & New" at bounding box center [337, 156] width 35 height 11
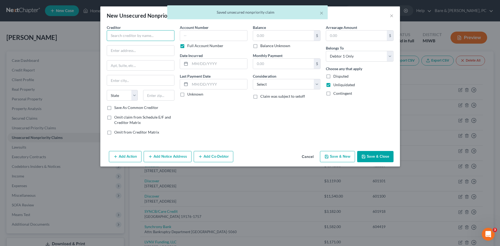
click at [118, 36] on input "text" at bounding box center [141, 35] width 68 height 11
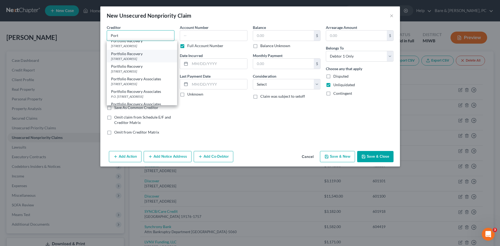
scroll to position [410, 0]
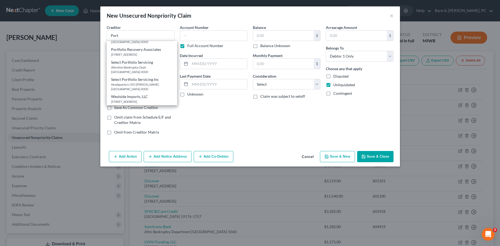
click at [135, 14] on div "[STREET_ADDRESS]" at bounding box center [142, 12] width 62 height 5
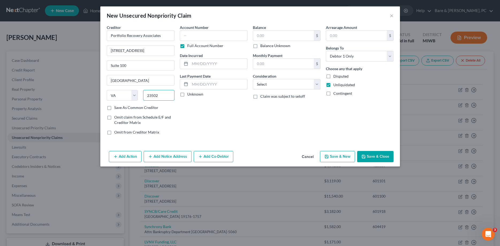
click at [160, 96] on input "23502" at bounding box center [158, 95] width 31 height 11
click at [114, 108] on label "Save As Common Creditor" at bounding box center [136, 107] width 44 height 5
click at [116, 108] on input "Save As Common Creditor" at bounding box center [117, 106] width 3 height 3
click at [195, 32] on input "text" at bounding box center [214, 35] width 68 height 11
click at [201, 63] on input "text" at bounding box center [218, 64] width 57 height 10
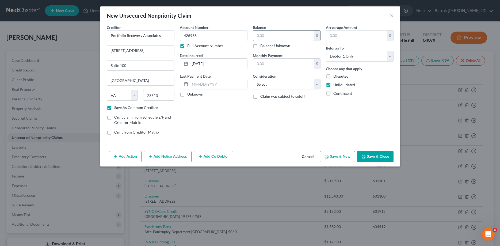
click at [269, 35] on input "text" at bounding box center [283, 36] width 61 height 10
click at [253, 79] on select "Select Cable / Satellite Services Collection Agency Credit Card Debt Debt Couns…" at bounding box center [287, 84] width 68 height 11
click option "Credit Card Debt" at bounding box center [0, 0] width 0 height 0
click at [347, 156] on button "Save & New" at bounding box center [337, 156] width 35 height 11
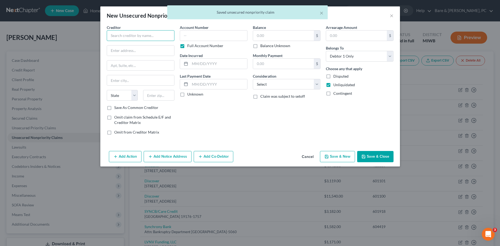
click at [120, 32] on input "text" at bounding box center [141, 35] width 68 height 11
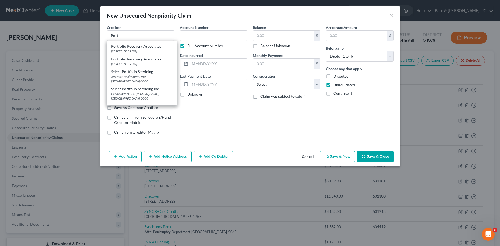
click at [132, 11] on div "[STREET_ADDRESS]" at bounding box center [142, 9] width 62 height 5
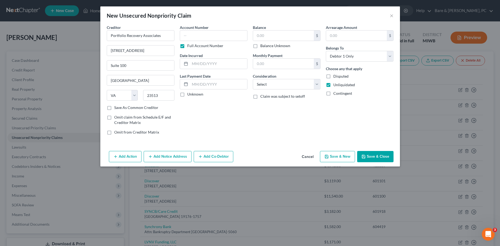
scroll to position [0, 0]
click at [137, 65] on input "Suite 100" at bounding box center [140, 66] width 67 height 10
click at [183, 36] on input "text" at bounding box center [214, 35] width 68 height 11
click at [199, 66] on input "text" at bounding box center [218, 64] width 57 height 10
click at [257, 33] on input "text" at bounding box center [283, 36] width 61 height 10
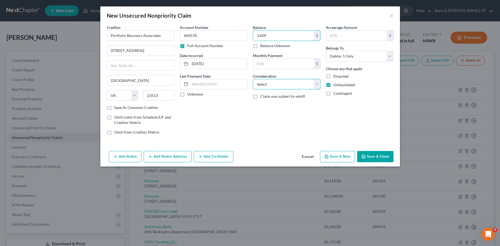
click at [253, 79] on select "Select Cable / Satellite Services Collection Agency Credit Card Debt Debt Couns…" at bounding box center [287, 84] width 68 height 11
click option "Credit Card Debt" at bounding box center [0, 0] width 0 height 0
click at [341, 158] on button "Save & New" at bounding box center [337, 156] width 35 height 11
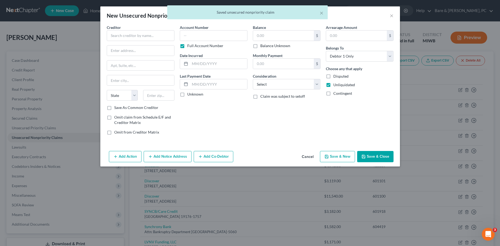
click at [392, 15] on div "× Saved unsecured nonpriority claim" at bounding box center [247, 13] width 500 height 17
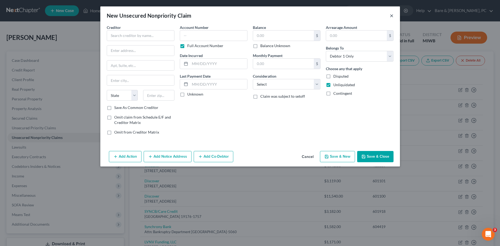
click at [392, 15] on button "×" at bounding box center [392, 15] width 4 height 6
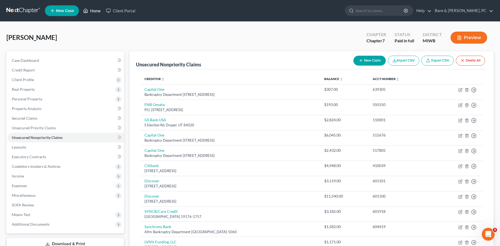
click at [94, 13] on link "Home" at bounding box center [92, 11] width 23 height 10
